Goal: Task Accomplishment & Management: Manage account settings

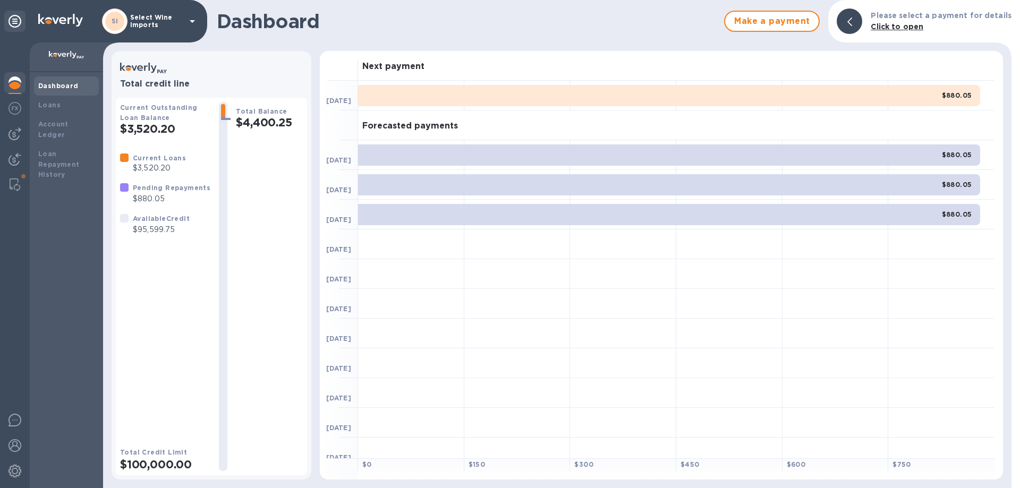
click at [636, 26] on h1 "Dashboard" at bounding box center [468, 21] width 502 height 22
click at [11, 443] on img at bounding box center [14, 445] width 13 height 13
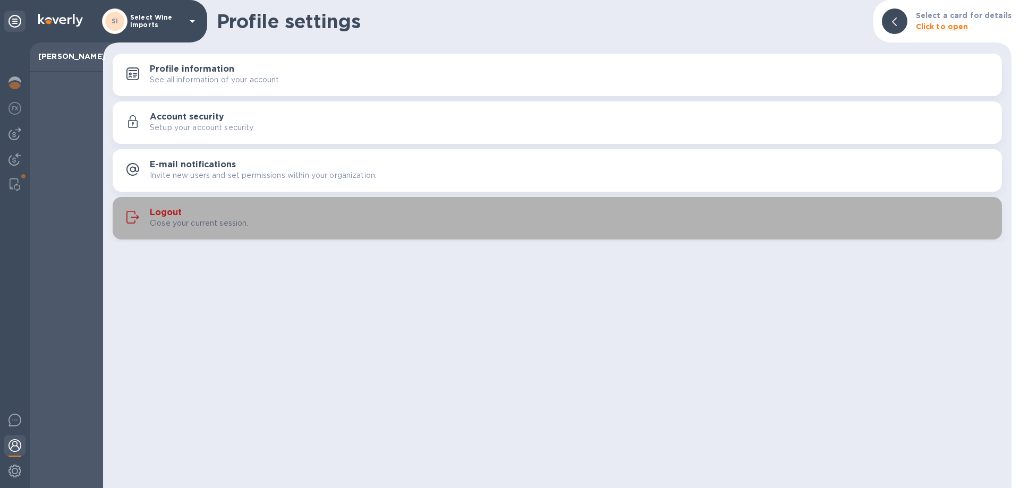
click at [166, 214] on h3 "Logout" at bounding box center [166, 213] width 32 height 10
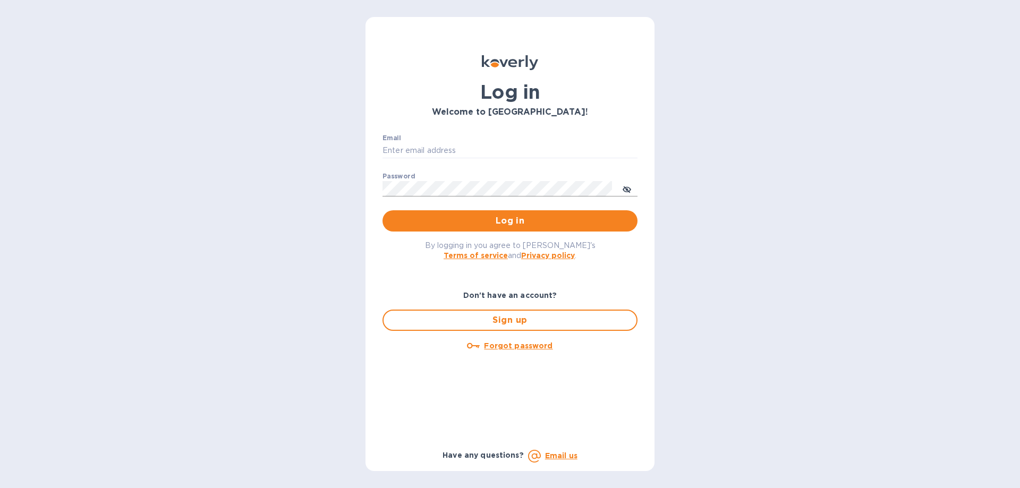
type input "[EMAIL_ADDRESS][DOMAIN_NAME]"
click at [626, 189] on icon "toggle password visibility" at bounding box center [627, 189] width 6 height 6
click at [502, 219] on span "Log in" at bounding box center [510, 221] width 238 height 13
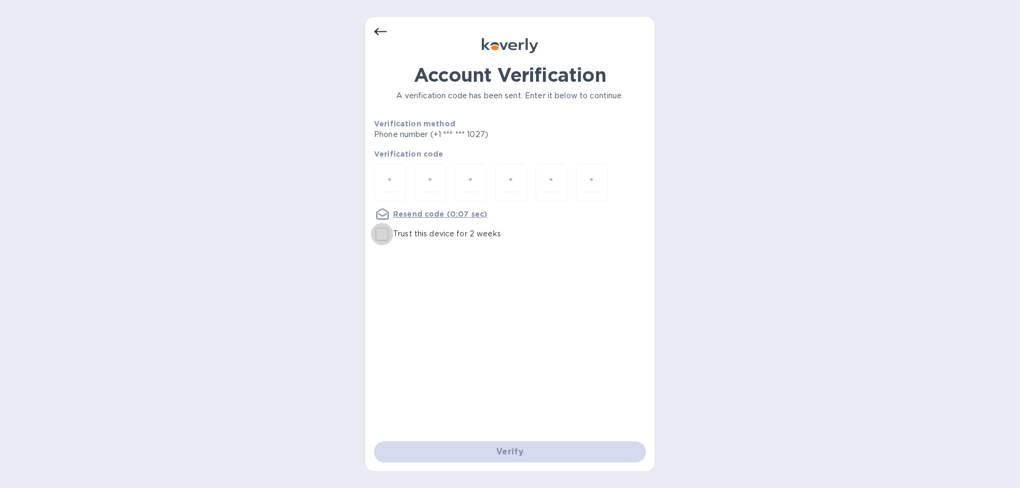
click at [380, 235] on input "Trust this device for 2 weeks" at bounding box center [382, 234] width 22 height 22
checkbox input "true"
click at [388, 178] on input "number" at bounding box center [390, 183] width 14 height 20
type input "3"
type input "9"
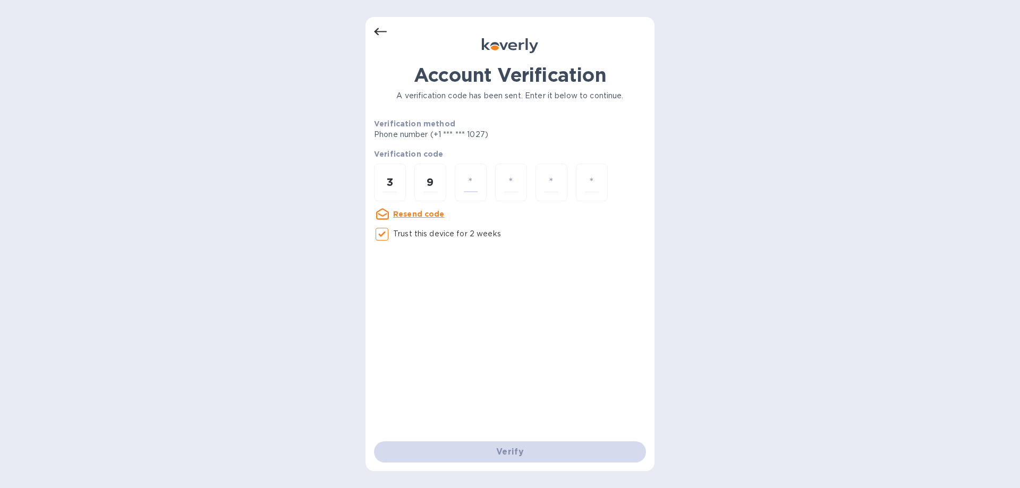
type input "4"
type input "0"
type input "5"
type input "0"
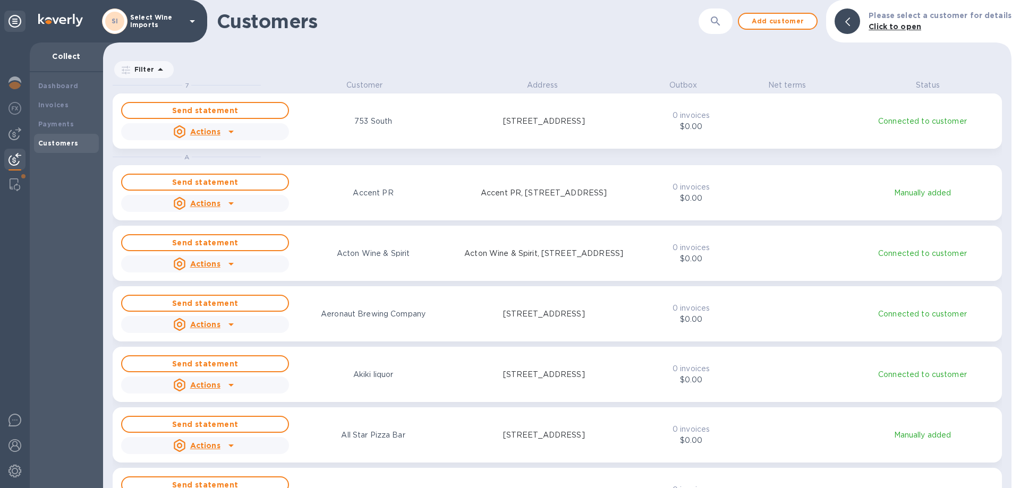
scroll to position [400, 904]
click at [13, 134] on img at bounding box center [14, 133] width 13 height 13
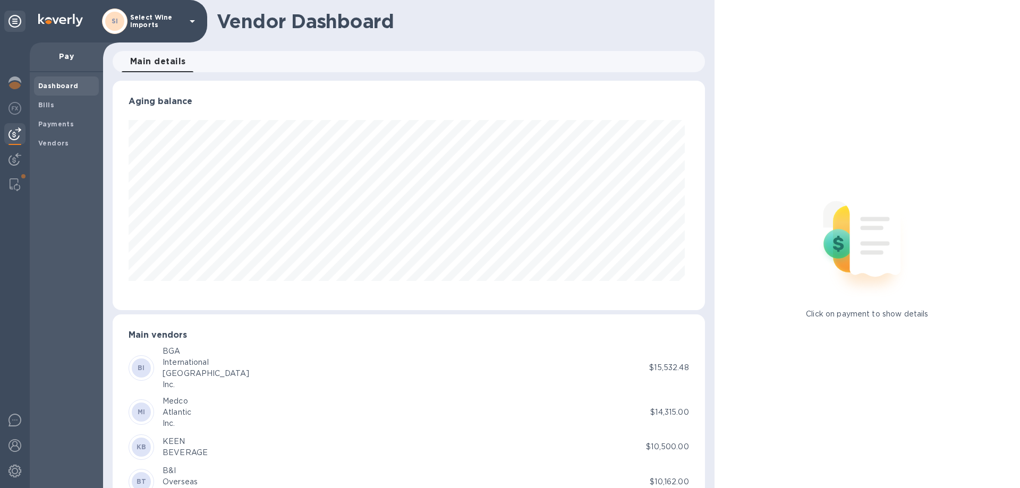
scroll to position [229, 587]
click at [44, 143] on b "Vendors" at bounding box center [53, 143] width 31 height 8
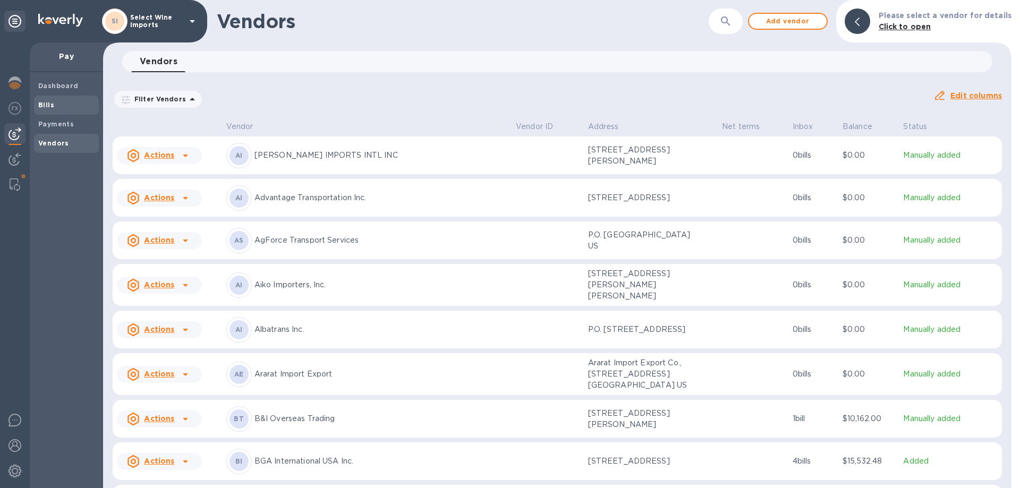
click at [49, 104] on b "Bills" at bounding box center [46, 105] width 16 height 8
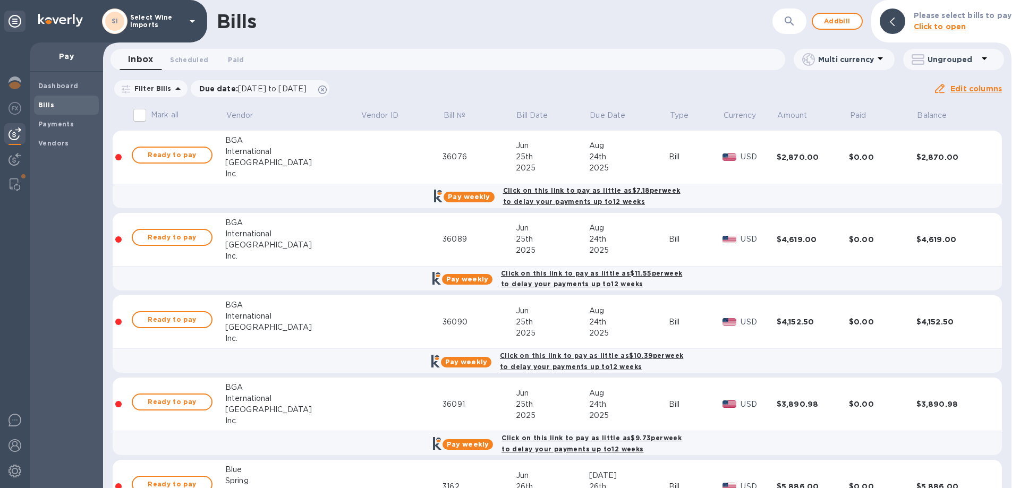
click at [43, 107] on b "Bills" at bounding box center [46, 105] width 16 height 8
click at [15, 448] on img at bounding box center [14, 445] width 13 height 13
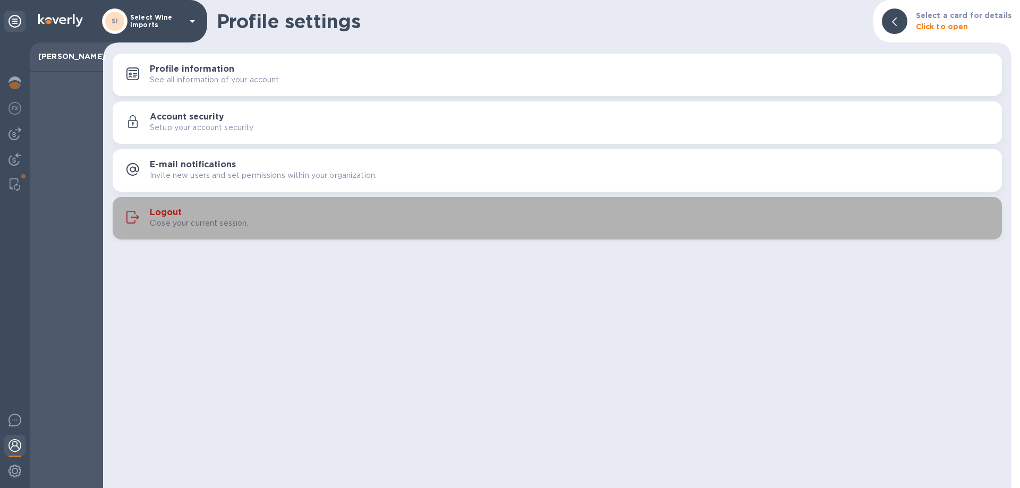
click at [163, 212] on h3 "Logout" at bounding box center [166, 213] width 32 height 10
